Goal: Task Accomplishment & Management: Manage account settings

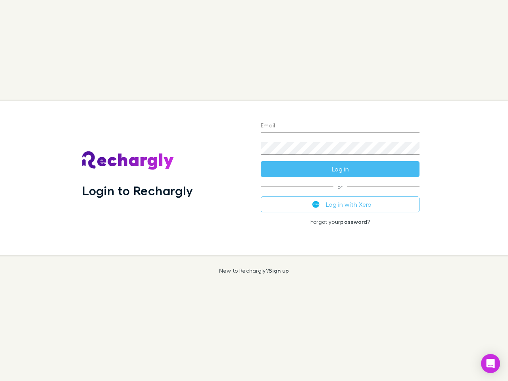
click at [254, 190] on div "Login to Rechargly" at bounding box center [165, 178] width 178 height 154
click at [340, 126] on input "Email" at bounding box center [340, 126] width 159 height 13
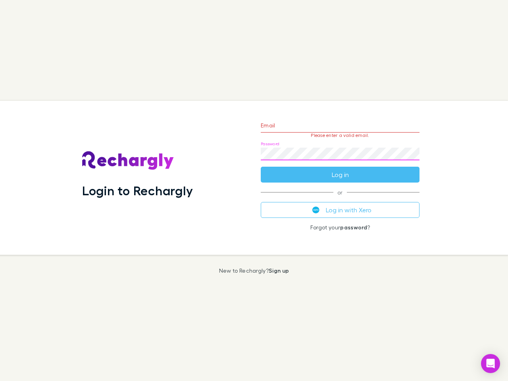
click at [340, 169] on form "Email Please enter a valid email. Password Log in" at bounding box center [340, 147] width 159 height 69
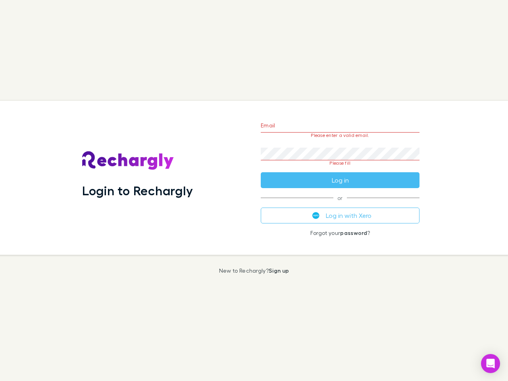
click at [340, 204] on div "Email Please enter a valid email. Password Please fill Log in or Log in with Xe…" at bounding box center [339, 178] width 171 height 154
click at [490, 363] on icon "Open Intercom Messenger" at bounding box center [490, 364] width 8 height 10
